Goal: Task Accomplishment & Management: Manage account settings

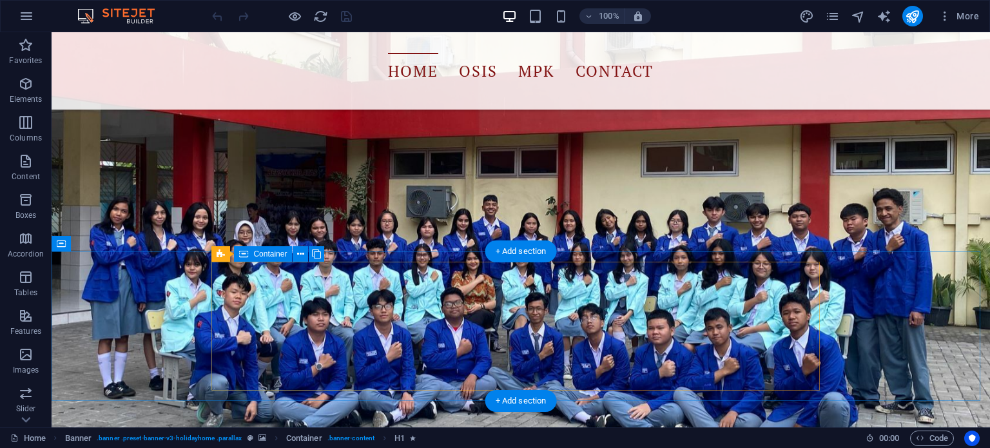
scroll to position [215, 0]
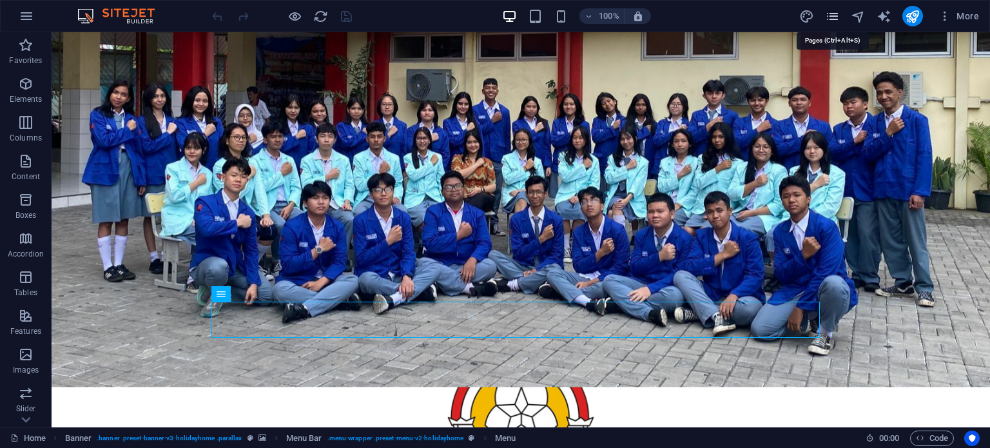
click at [830, 23] on icon "pages" at bounding box center [832, 16] width 15 height 15
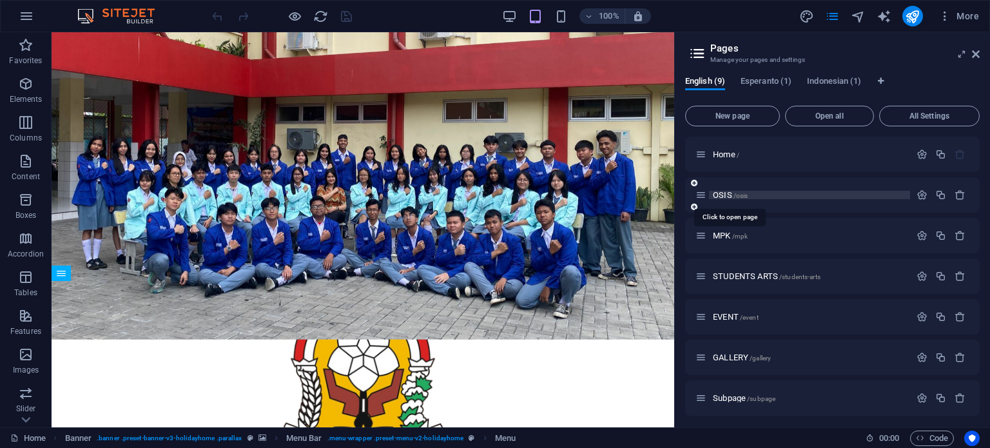
click at [720, 197] on span "OSIS /osis" at bounding box center [730, 195] width 35 height 10
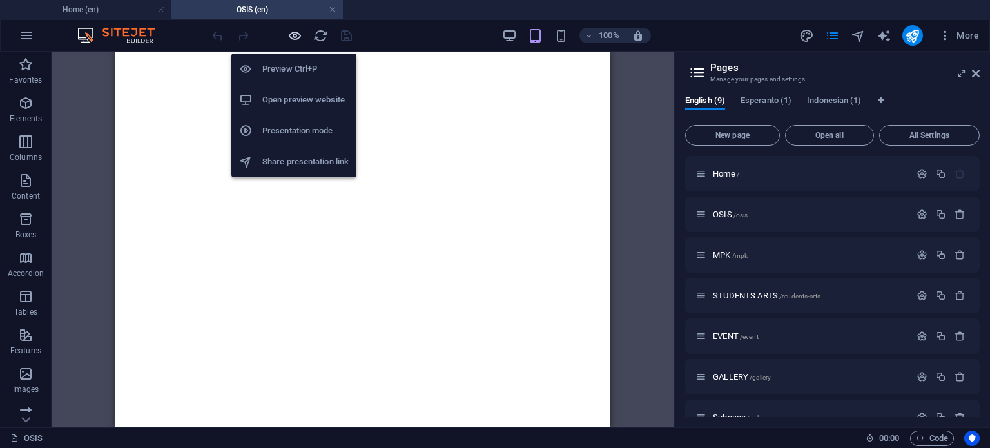
click at [289, 33] on icon "button" at bounding box center [295, 35] width 15 height 15
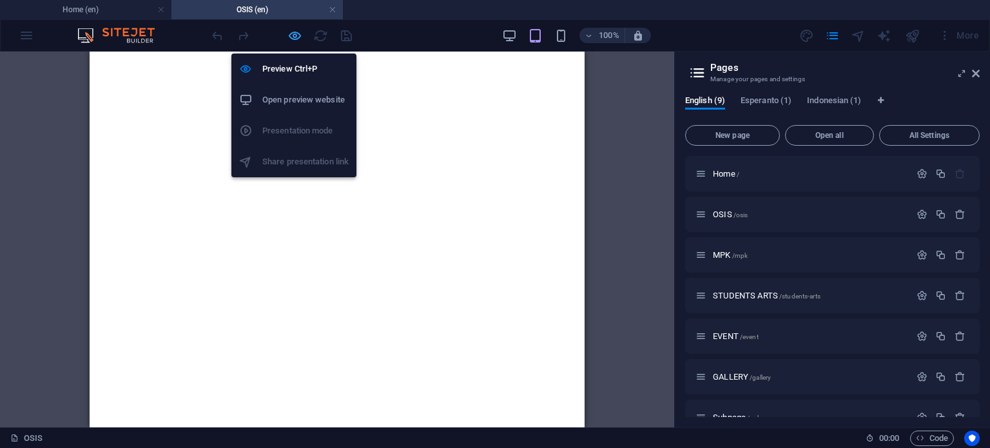
click at [291, 37] on icon "button" at bounding box center [295, 35] width 15 height 15
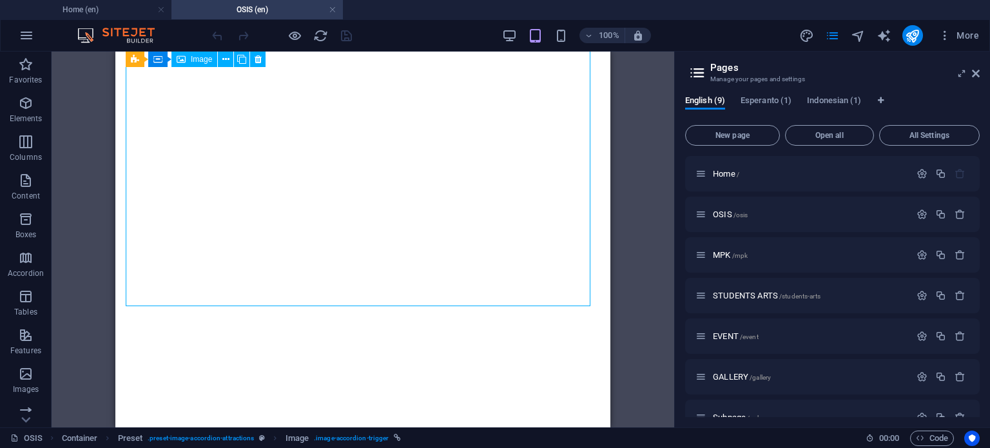
select select "px"
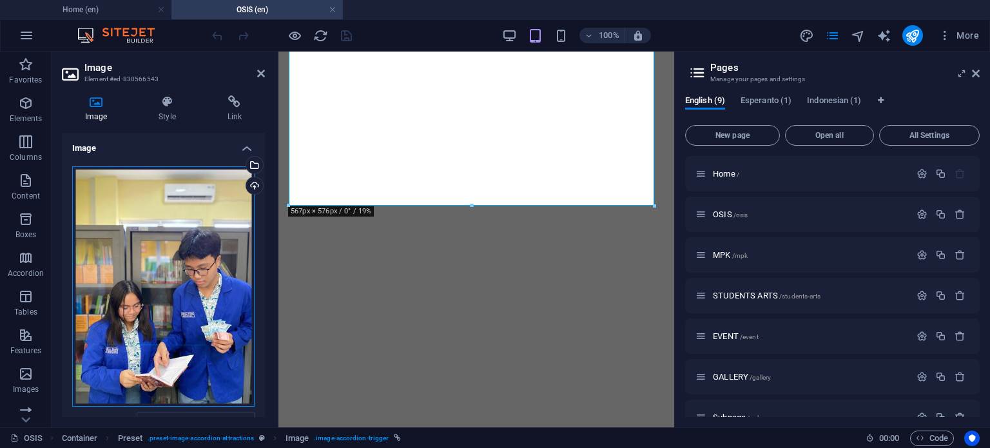
click at [190, 233] on div "Drag files here, click to choose files or select files from Files or our free s…" at bounding box center [163, 286] width 182 height 241
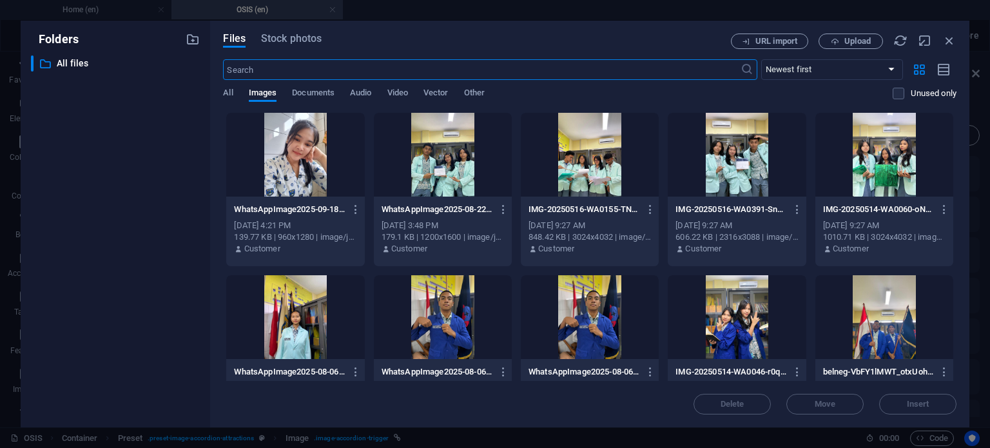
click at [190, 233] on body "osismpkfv02.my.id Home (en) OSIS (en) Favorites Elements Columns Content Boxes …" at bounding box center [495, 224] width 990 height 448
click at [952, 46] on icon "button" at bounding box center [950, 41] width 14 height 14
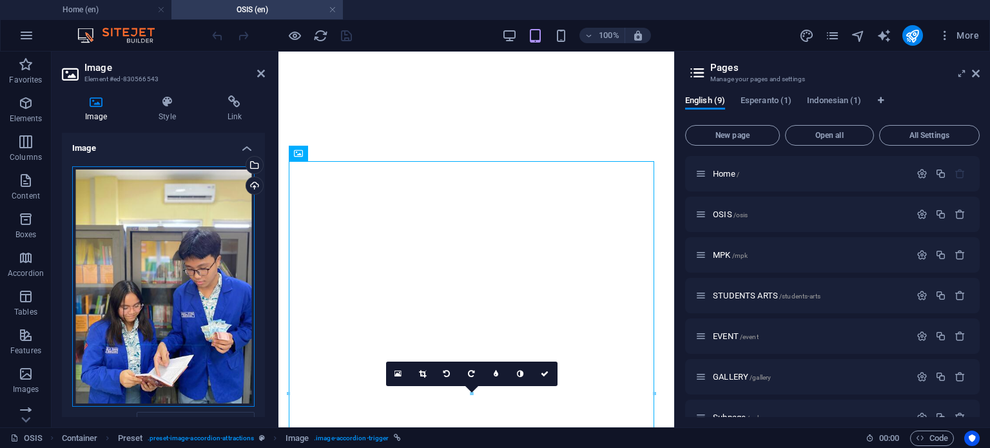
click at [133, 284] on div "Drag files here, click to choose files or select files from Files or our free s…" at bounding box center [163, 286] width 182 height 241
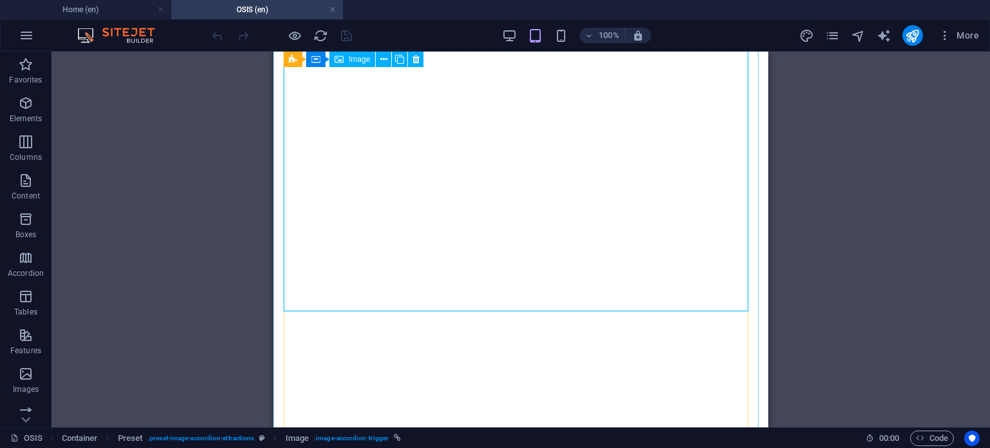
select select "px"
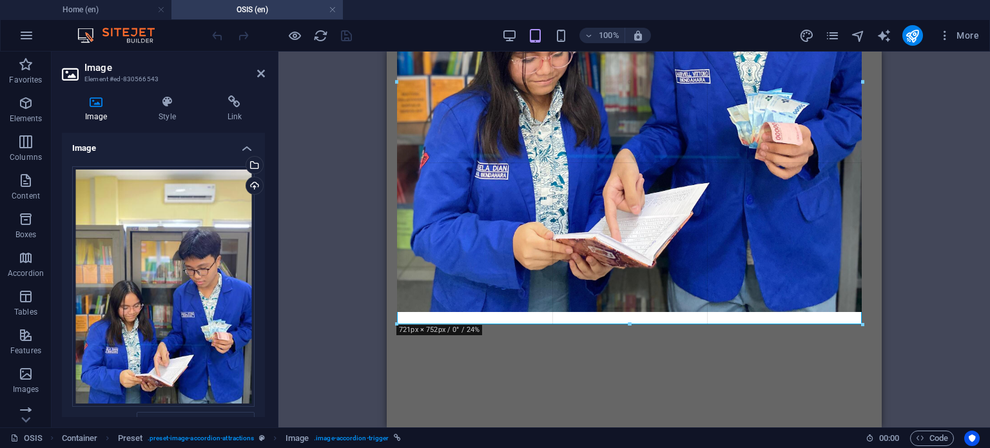
drag, startPoint x: 631, startPoint y: 311, endPoint x: 633, endPoint y: 324, distance: 13.0
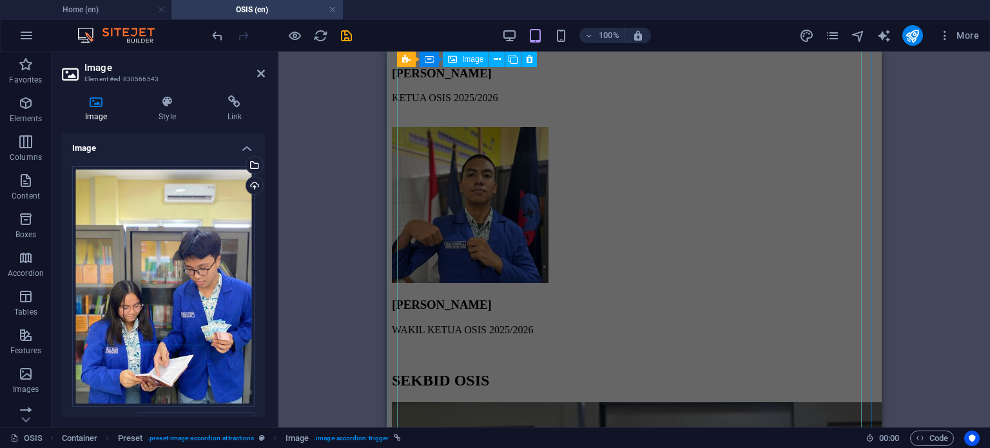
scroll to position [1453, 0]
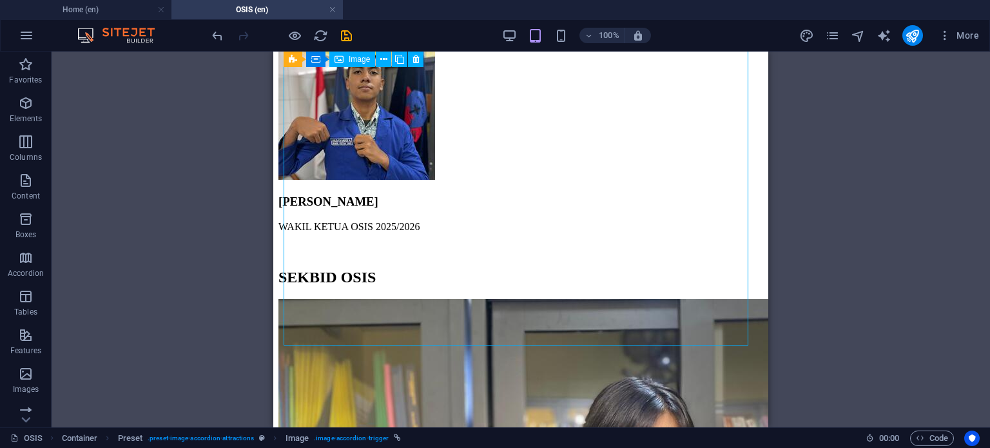
scroll to position [1560, 0]
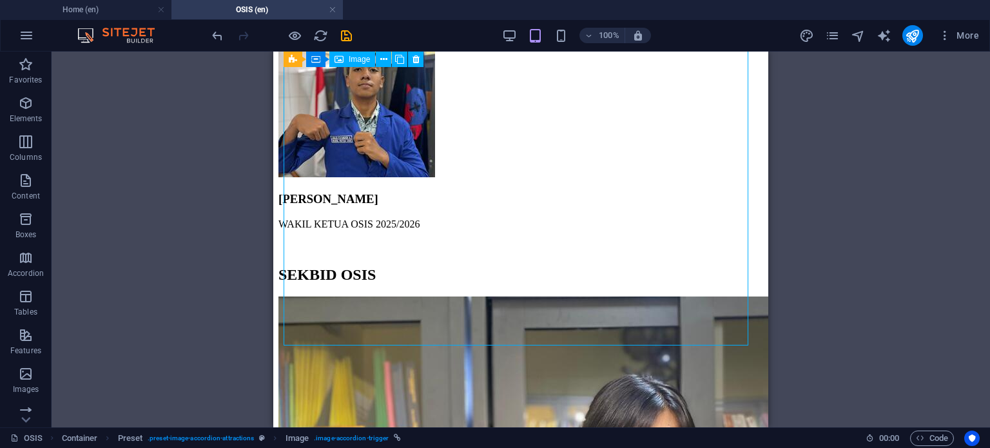
select select "px"
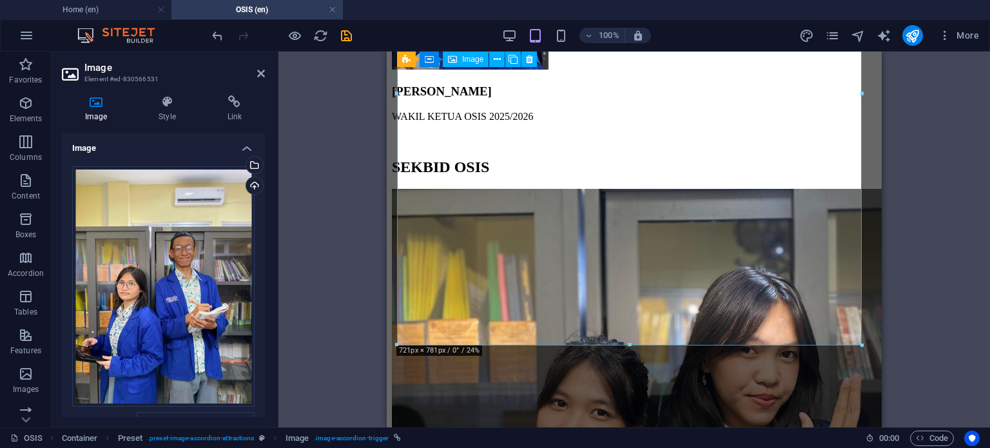
scroll to position [2098, 0]
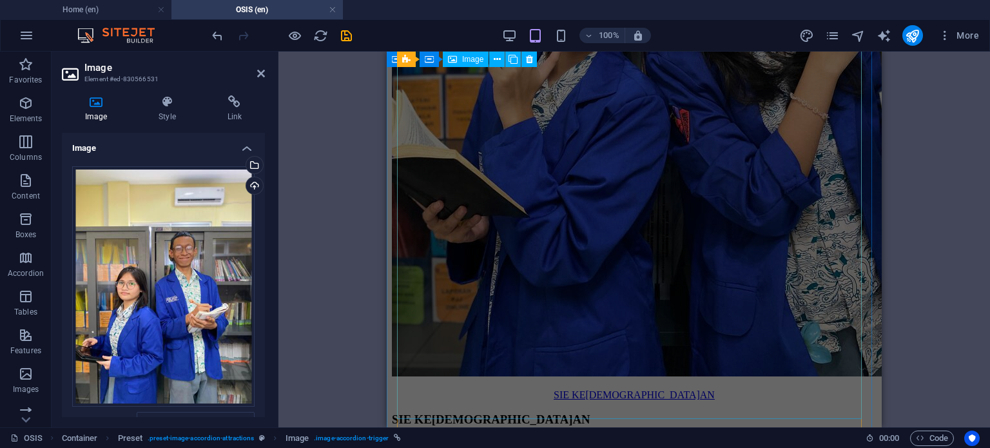
select select "px"
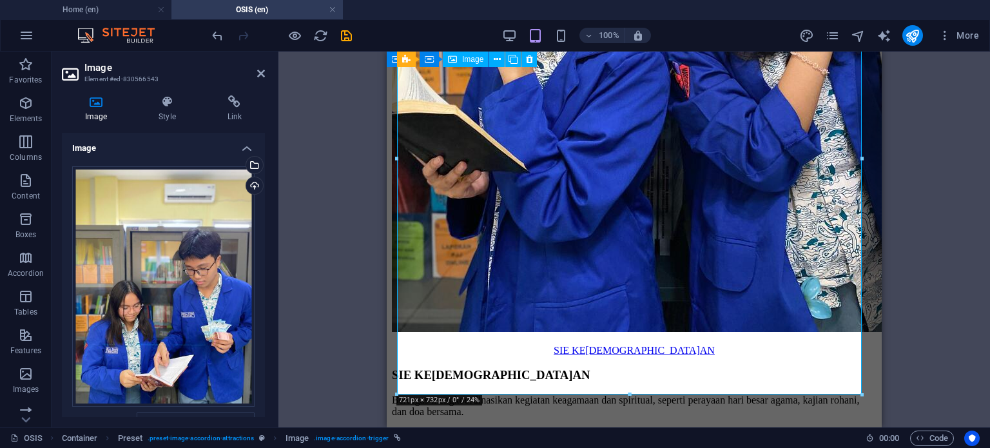
scroll to position [2205, 0]
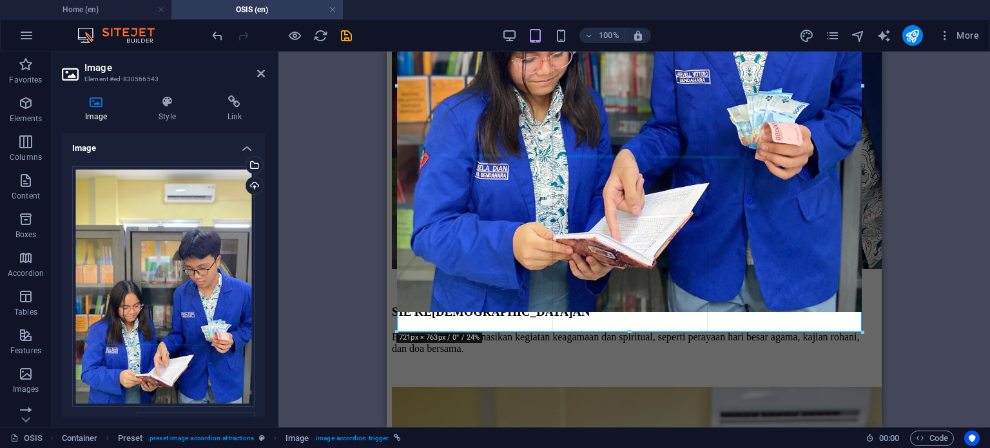
drag, startPoint x: 633, startPoint y: 311, endPoint x: 640, endPoint y: 331, distance: 21.0
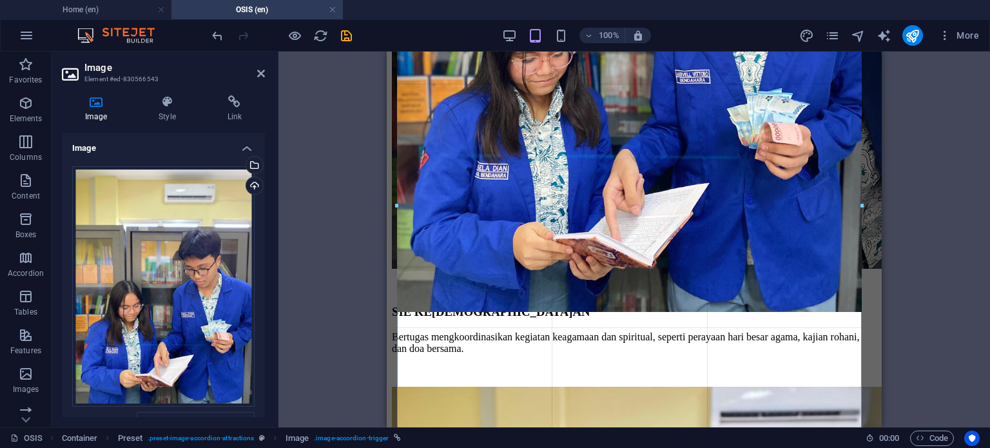
drag, startPoint x: 861, startPoint y: 313, endPoint x: 487, endPoint y: 281, distance: 375.4
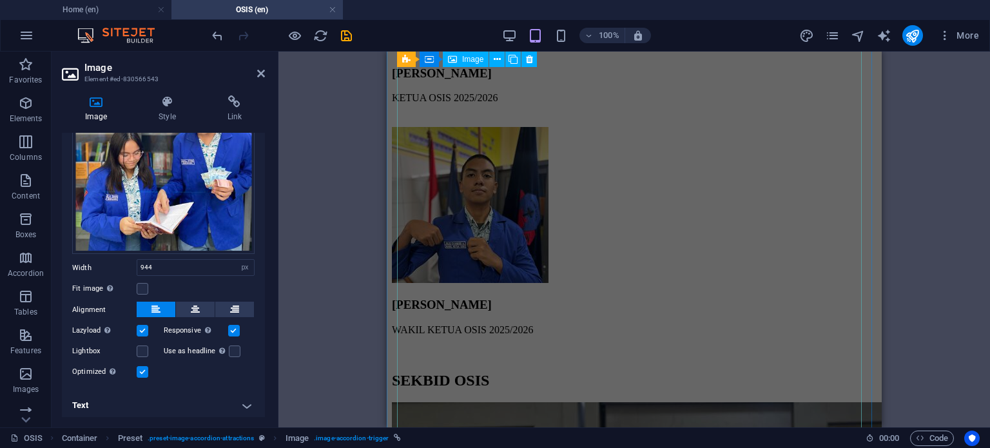
scroll to position [1453, 0]
select select "px"
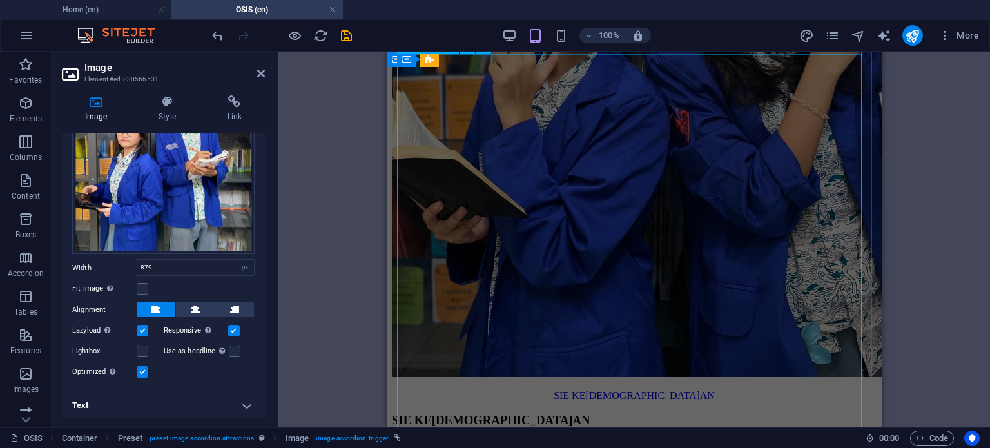
scroll to position [2098, 0]
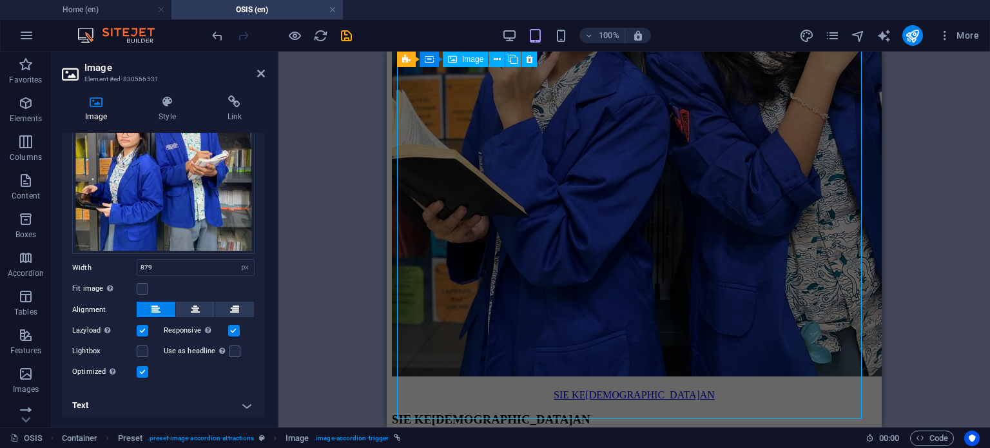
select select "px"
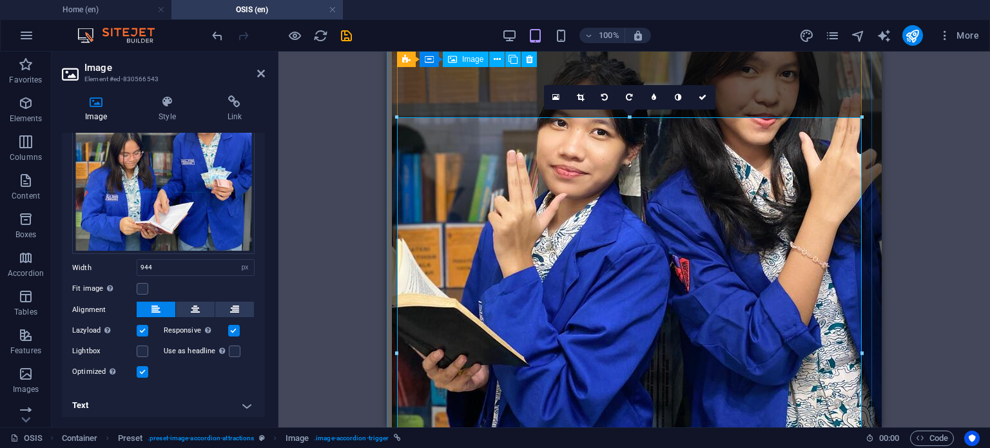
scroll to position [1883, 0]
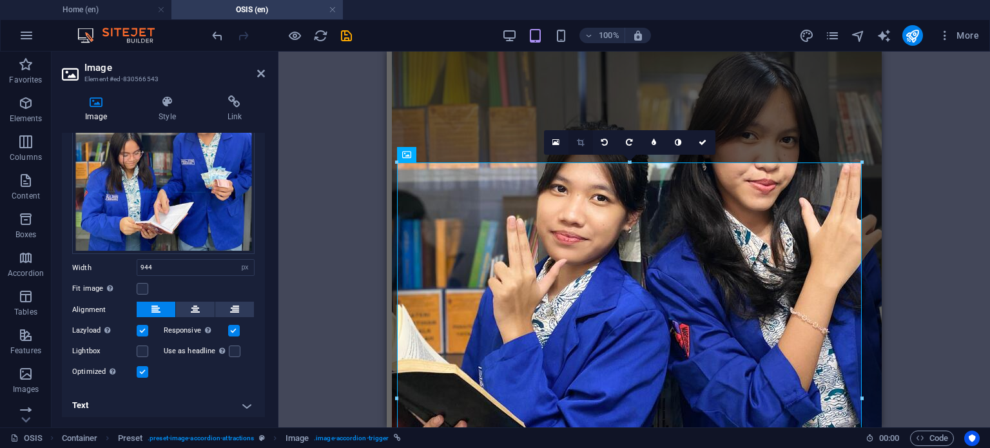
click at [588, 141] on link at bounding box center [581, 142] width 25 height 25
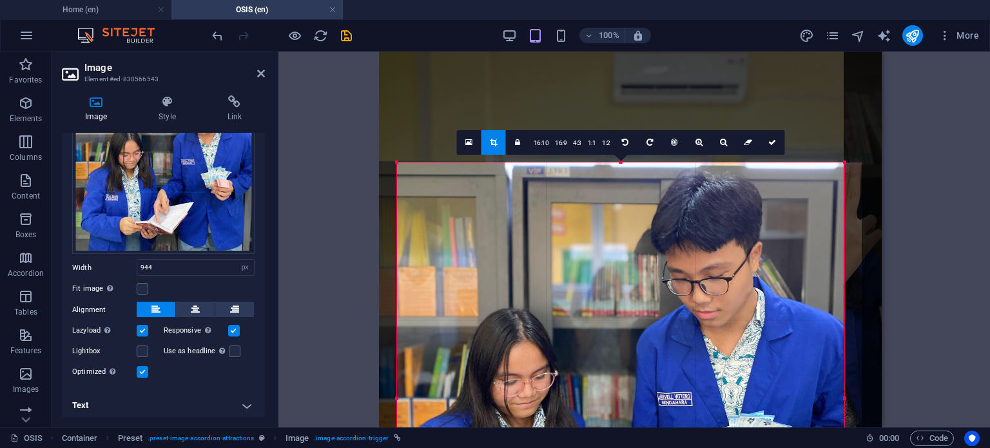
drag, startPoint x: 397, startPoint y: 168, endPoint x: 415, endPoint y: 172, distance: 18.5
click at [415, 172] on div "180 170 160 150 140 130 120 110 100 90 80 70 60 50 40 30 20 10 0 -10 -20 -30 -4…" at bounding box center [620, 398] width 447 height 472
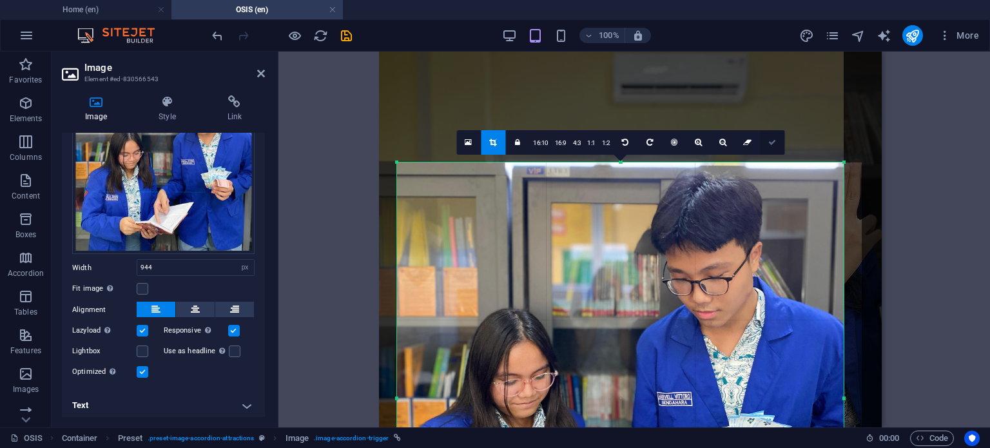
drag, startPoint x: 774, startPoint y: 143, endPoint x: 387, endPoint y: 92, distance: 390.2
click at [774, 143] on icon at bounding box center [773, 143] width 8 height 8
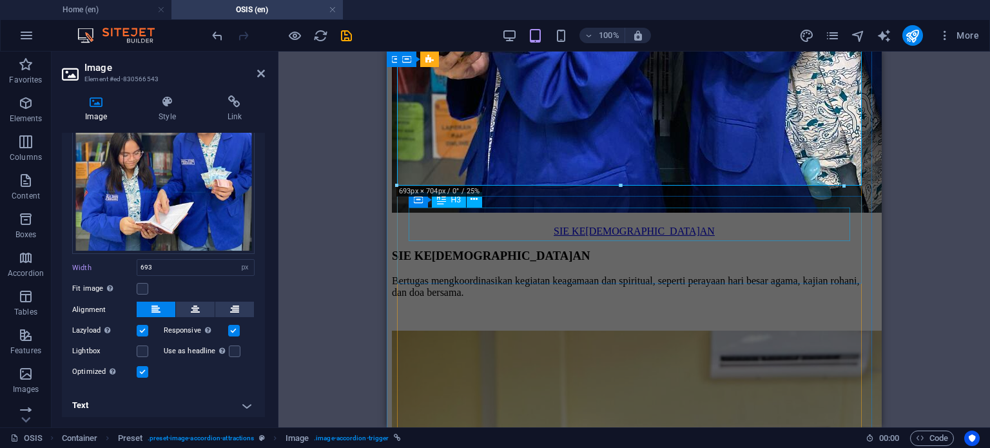
scroll to position [2205, 0]
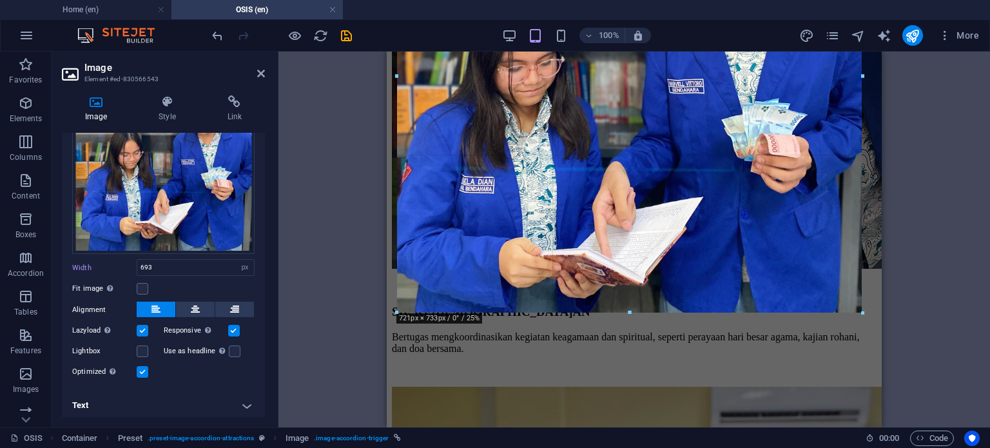
drag, startPoint x: 847, startPoint y: 293, endPoint x: 863, endPoint y: 315, distance: 26.7
type input "720"
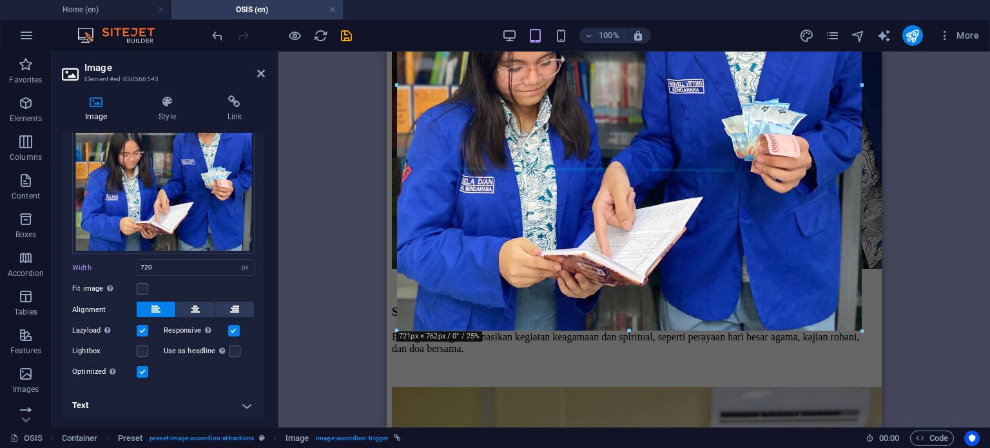
drag, startPoint x: 862, startPoint y: 315, endPoint x: 473, endPoint y: 287, distance: 389.8
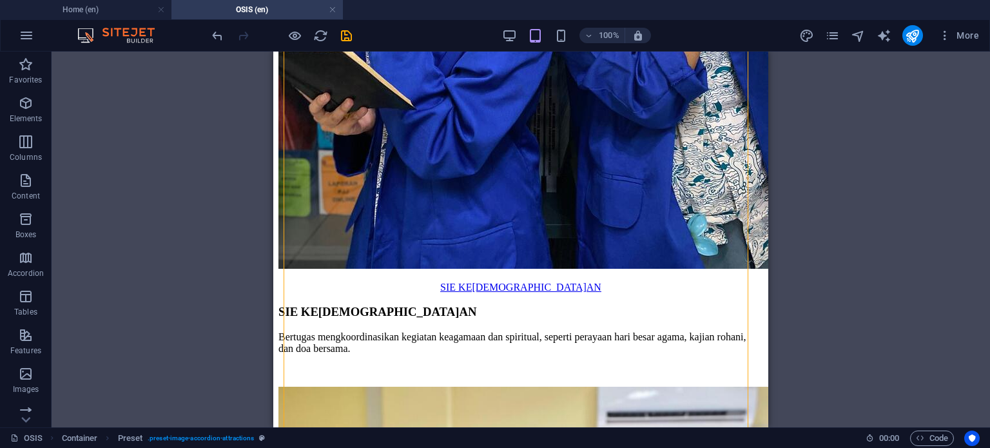
drag, startPoint x: 747, startPoint y: 339, endPoint x: 1121, endPoint y: 393, distance: 378.0
drag, startPoint x: 776, startPoint y: 304, endPoint x: 491, endPoint y: 247, distance: 291.2
click at [776, 304] on div "Drag here to replace the existing content. Press “Ctrl” if you want to create a…" at bounding box center [521, 240] width 939 height 376
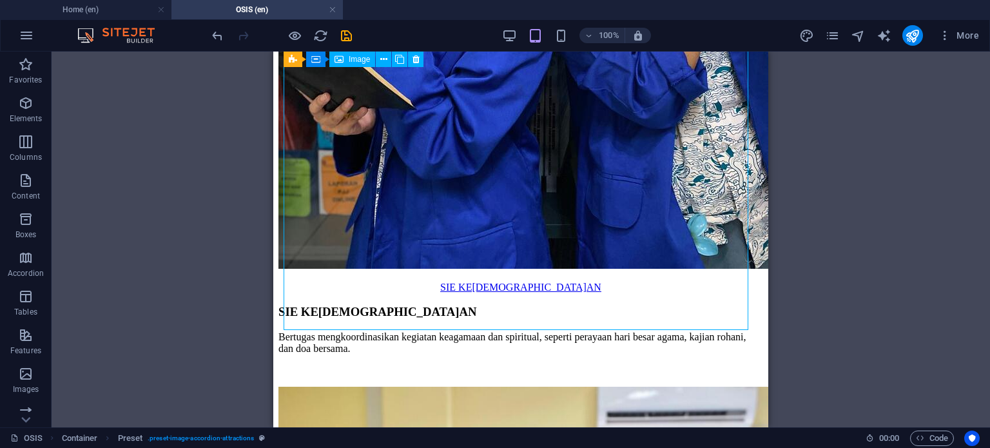
select select "px"
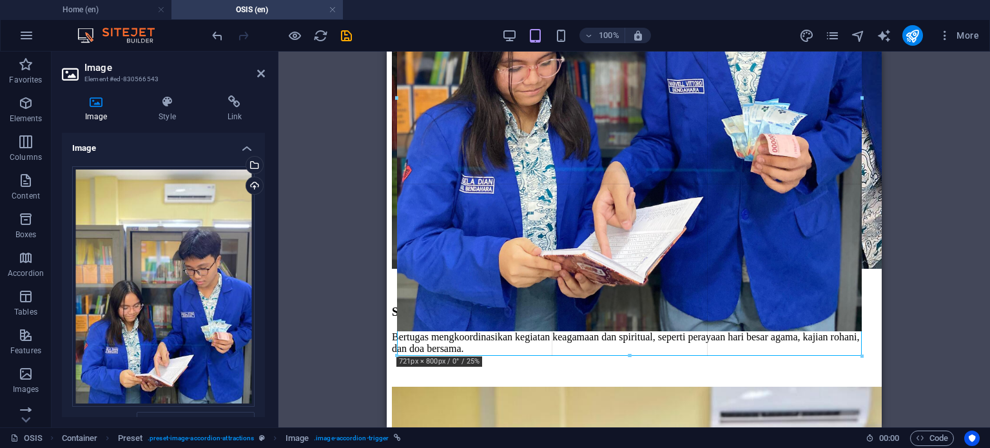
drag, startPoint x: 861, startPoint y: 329, endPoint x: 862, endPoint y: 355, distance: 25.2
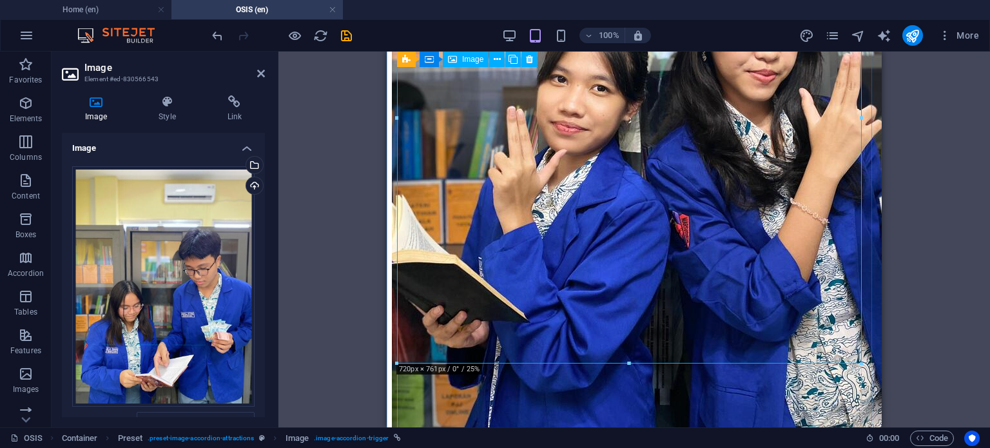
scroll to position [1990, 0]
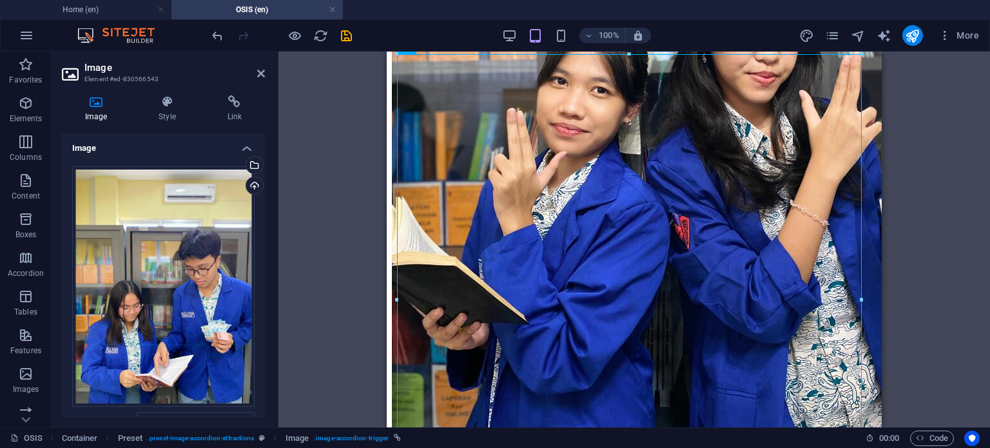
drag, startPoint x: 935, startPoint y: 123, endPoint x: 898, endPoint y: 79, distance: 57.6
click at [935, 122] on div "Drag here to replace the existing content. Press “Ctrl” if you want to create a…" at bounding box center [635, 240] width 712 height 376
click at [348, 33] on icon "save" at bounding box center [346, 35] width 15 height 15
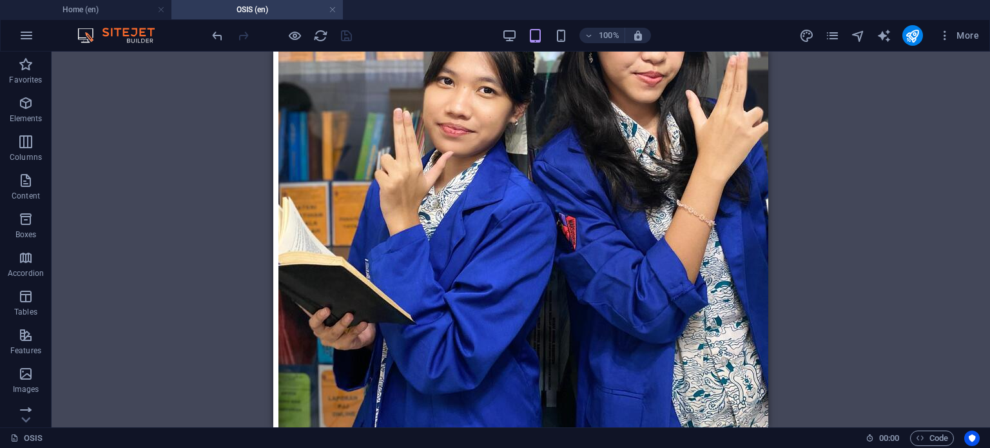
click at [932, 31] on div "More" at bounding box center [892, 35] width 185 height 21
click at [920, 33] on icon "publish" at bounding box center [912, 35] width 15 height 15
click at [912, 34] on icon "publish" at bounding box center [912, 35] width 15 height 15
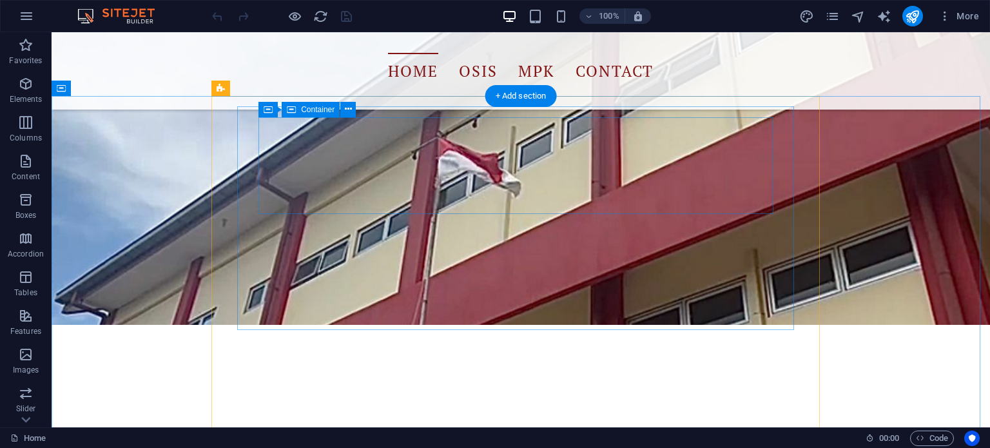
scroll to position [967, 0]
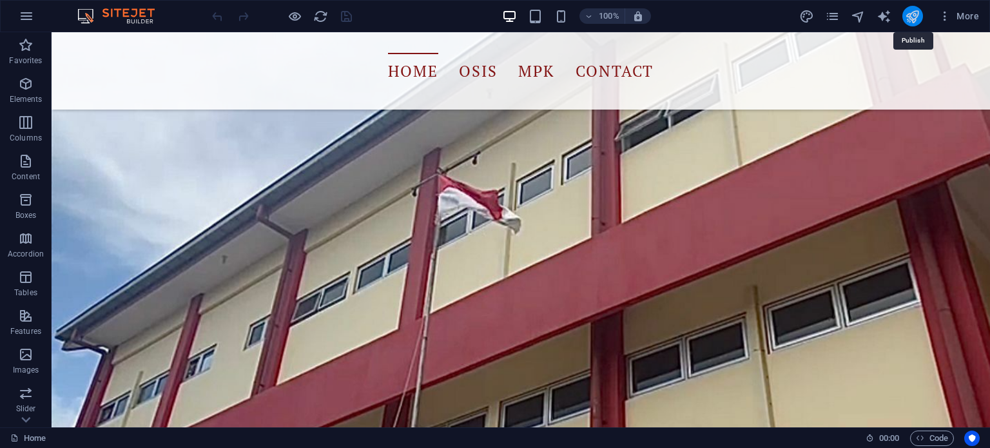
click at [910, 12] on icon "publish" at bounding box center [912, 16] width 15 height 15
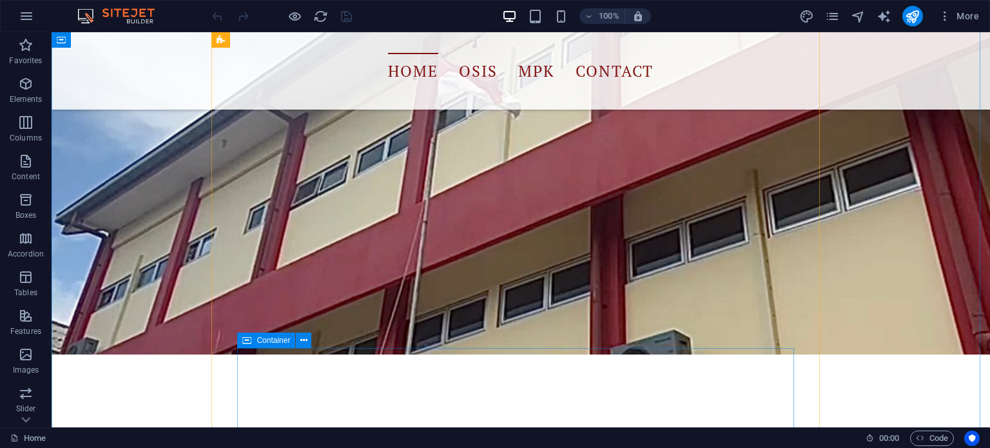
scroll to position [967, 0]
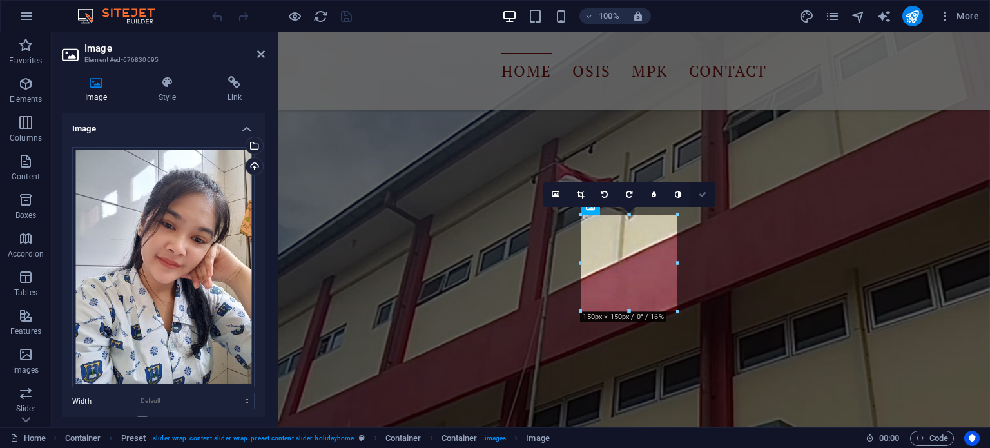
click at [707, 191] on link at bounding box center [703, 194] width 25 height 25
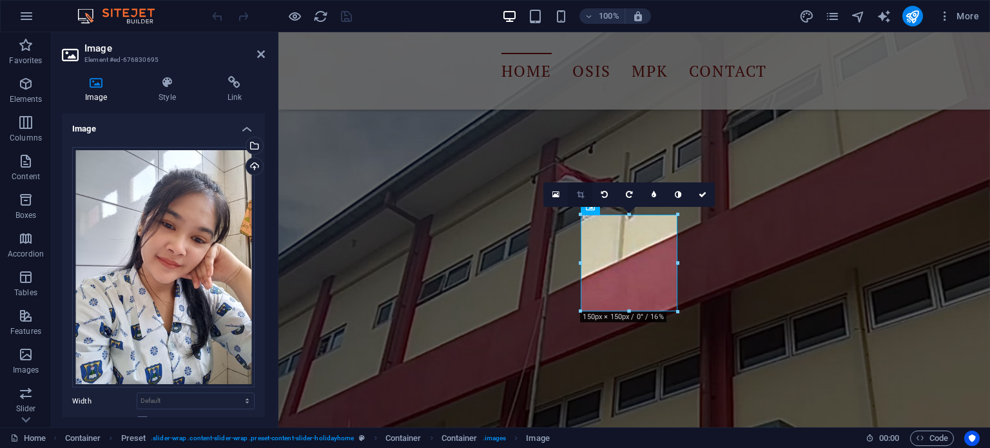
click at [583, 189] on link at bounding box center [580, 194] width 25 height 25
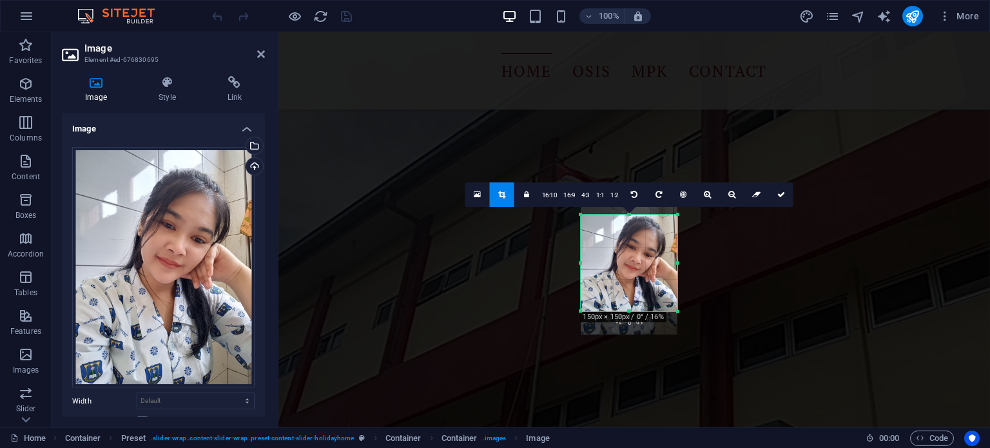
drag, startPoint x: 624, startPoint y: 266, endPoint x: 626, endPoint y: 257, distance: 9.2
click at [626, 257] on div at bounding box center [629, 270] width 97 height 129
click at [777, 198] on link at bounding box center [781, 194] width 25 height 25
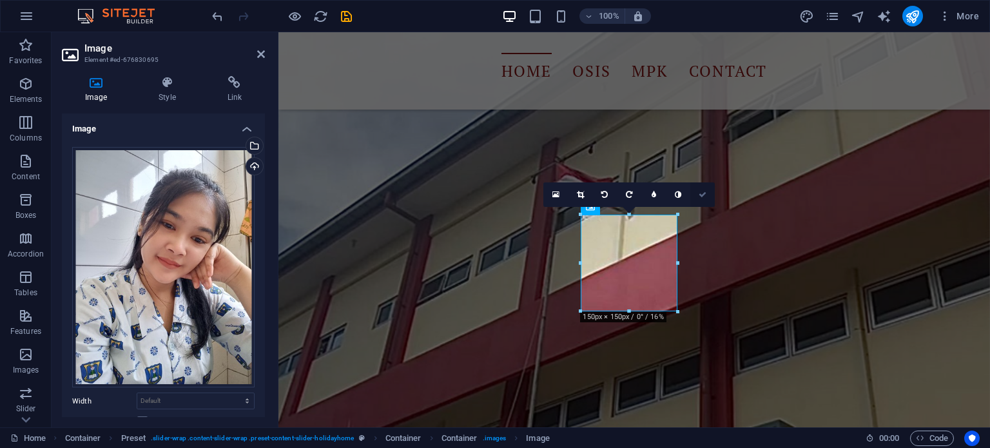
click at [703, 193] on icon at bounding box center [703, 195] width 8 height 8
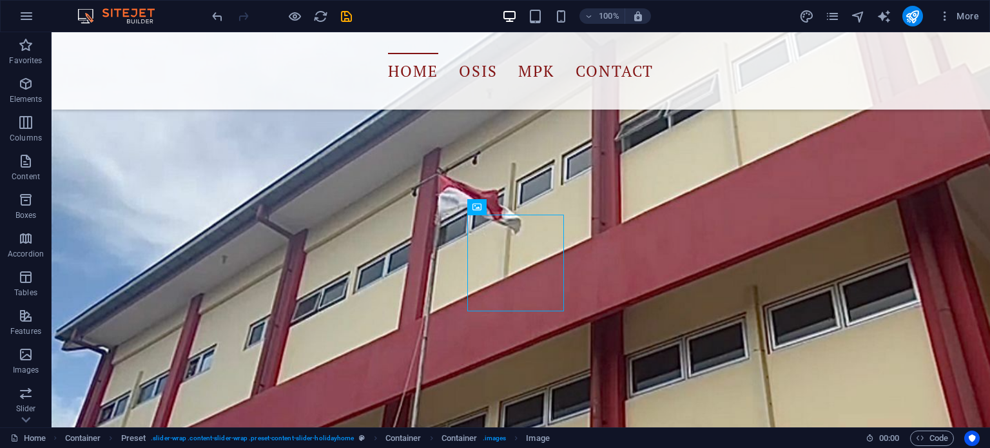
click at [355, 19] on div "100% More" at bounding box center [597, 16] width 775 height 21
click at [352, 17] on icon "save" at bounding box center [346, 16] width 15 height 15
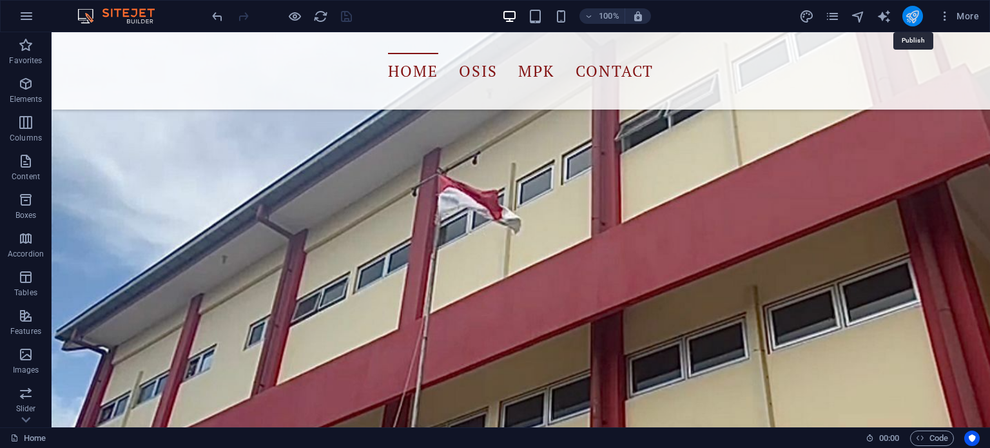
click at [910, 13] on icon "publish" at bounding box center [912, 16] width 15 height 15
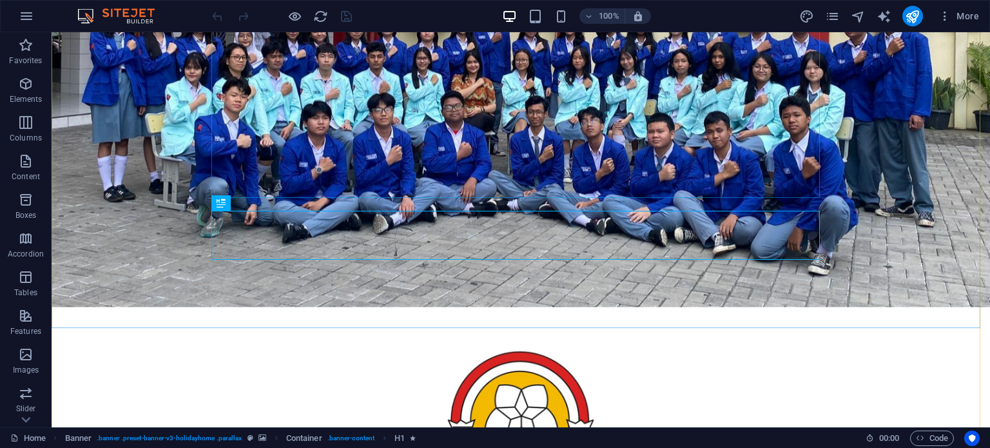
scroll to position [215, 0]
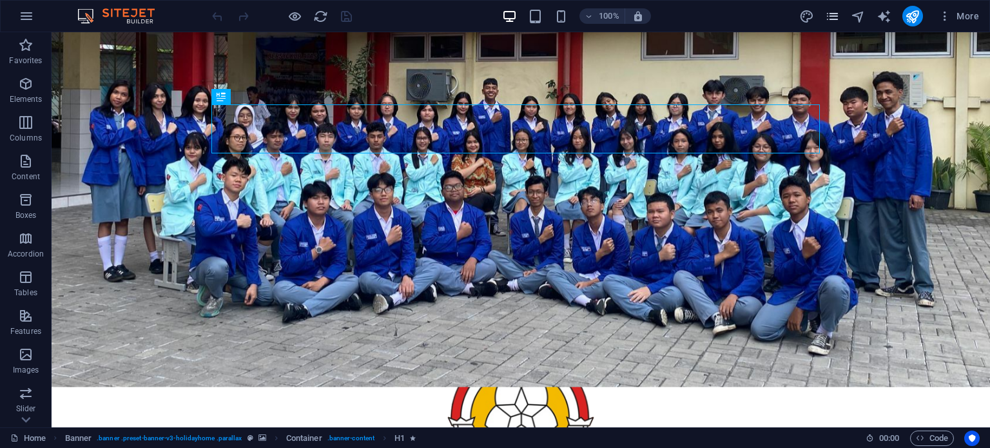
click at [825, 16] on icon "pages" at bounding box center [832, 16] width 15 height 15
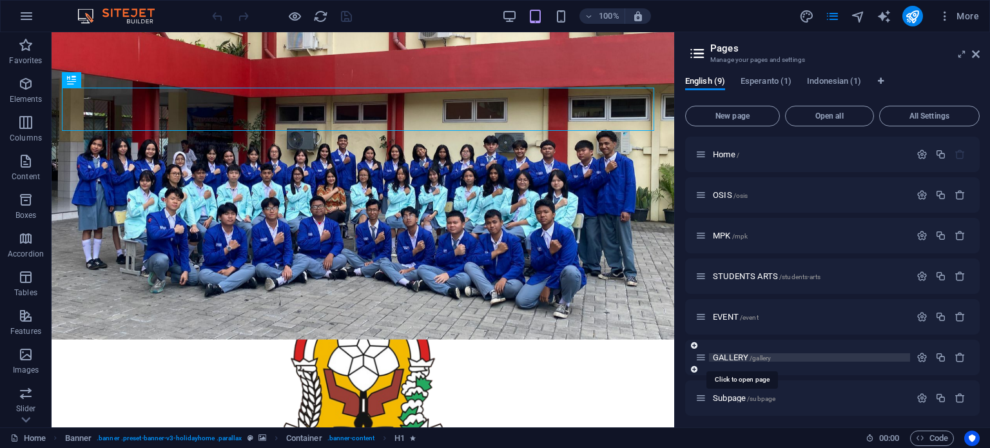
click at [758, 358] on span "/gallery" at bounding box center [760, 358] width 21 height 7
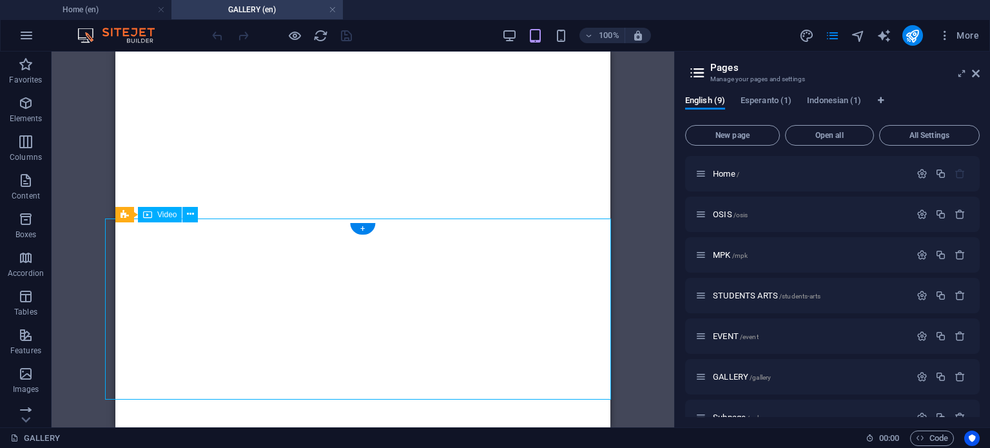
select select "px"
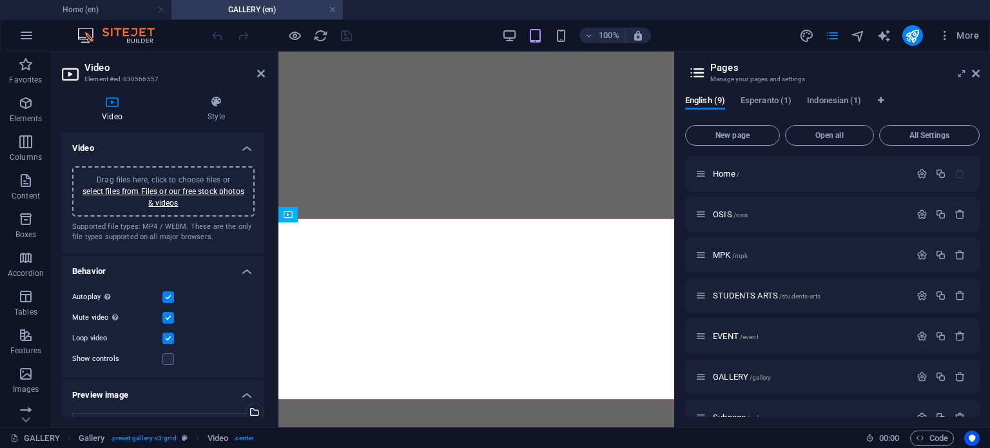
click at [141, 211] on div "Drag files here, click to choose files or select files from Files or our free s…" at bounding box center [163, 191] width 182 height 50
click at [263, 74] on icon at bounding box center [261, 73] width 8 height 10
